Goal: Navigation & Orientation: Find specific page/section

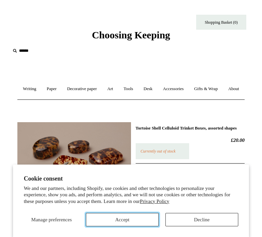
click at [138, 220] on button "Accept" at bounding box center [122, 219] width 73 height 13
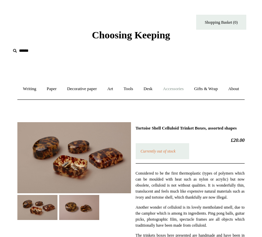
click at [185, 89] on link "Accessories +" at bounding box center [174, 89] width 30 height 18
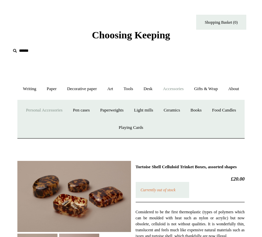
click at [67, 119] on link "Personal Accessories +" at bounding box center [44, 111] width 46 height 18
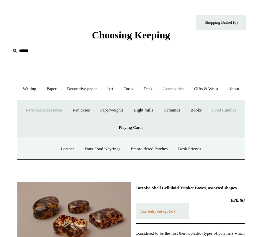
click at [208, 119] on link "Food Candles" at bounding box center [224, 111] width 33 height 18
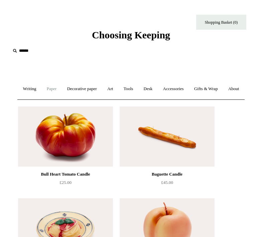
click at [62, 88] on link "Paper +" at bounding box center [51, 89] width 19 height 18
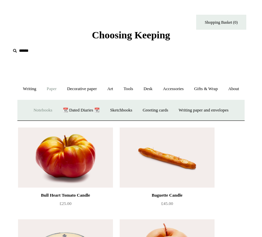
click at [36, 119] on link "Notebooks +" at bounding box center [43, 111] width 28 height 18
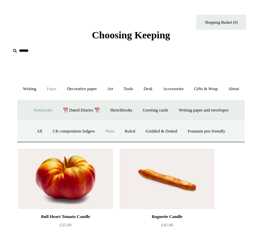
click at [108, 140] on link "Plain" at bounding box center [110, 132] width 18 height 18
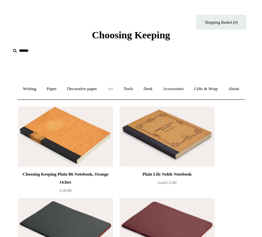
click at [118, 89] on link "Art +" at bounding box center [110, 89] width 15 height 18
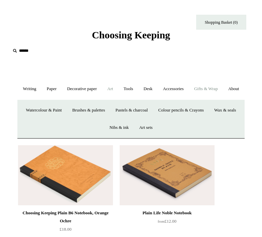
click at [223, 89] on link "Gifts & Wrap +" at bounding box center [206, 89] width 33 height 18
click at [198, 119] on link "Tape" at bounding box center [190, 111] width 18 height 18
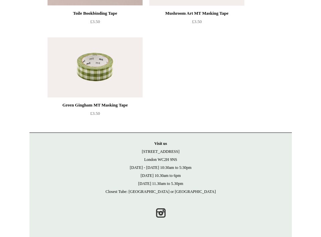
scroll to position [331, 0]
